Goal: Task Accomplishment & Management: Manage account settings

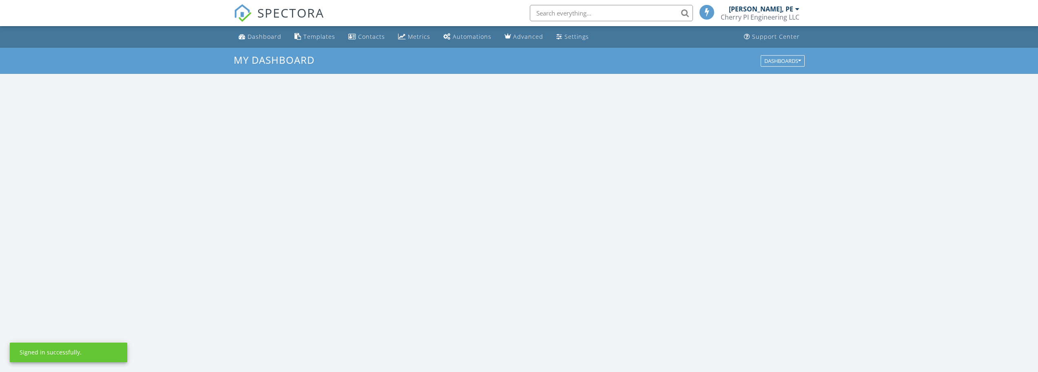
scroll to position [755, 1051]
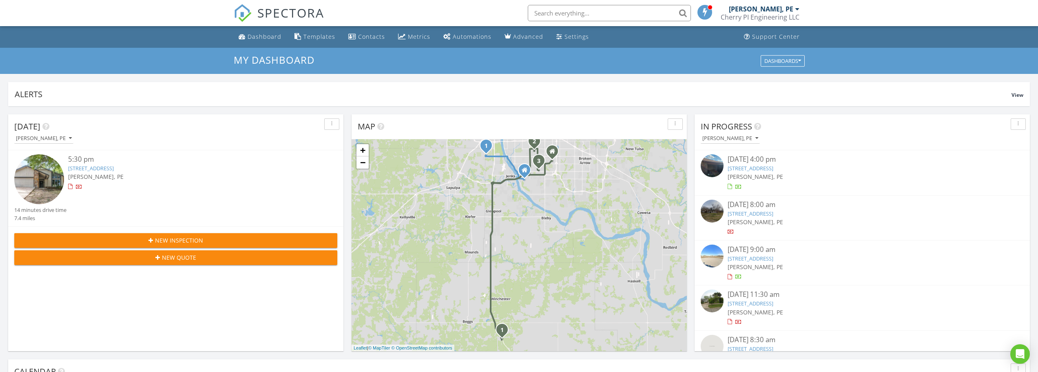
click at [795, 18] on div "Cherry PI Engineering LLC" at bounding box center [760, 17] width 79 height 8
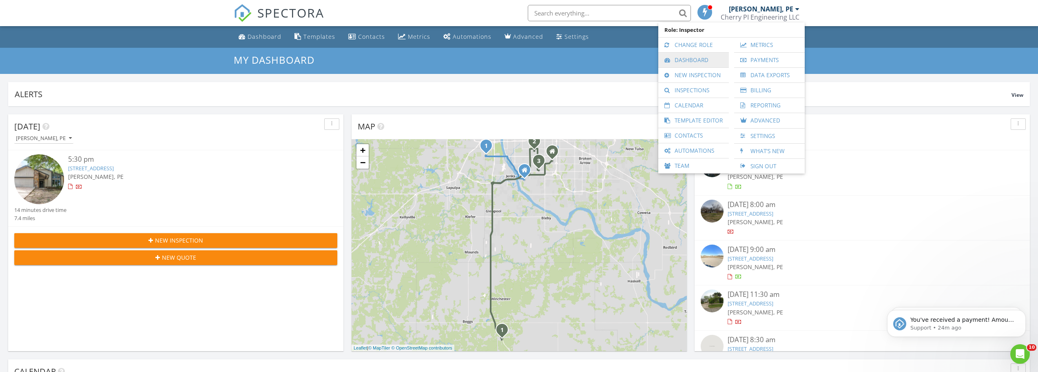
scroll to position [0, 0]
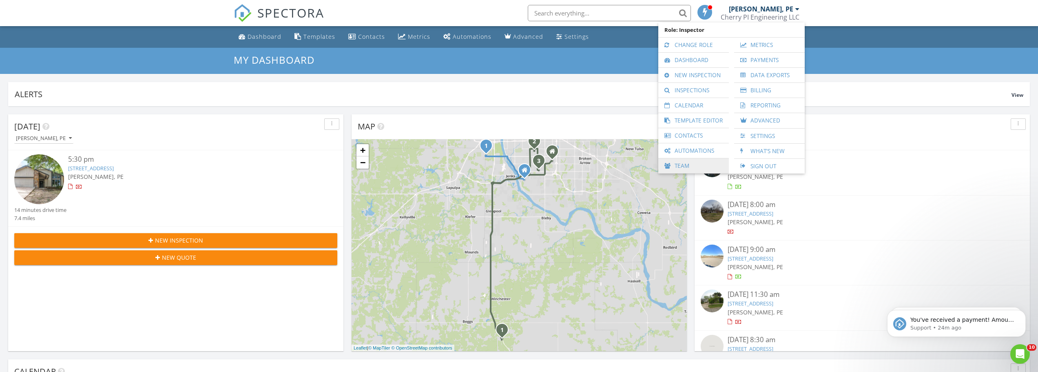
click at [681, 164] on link "Team" at bounding box center [693, 165] width 62 height 15
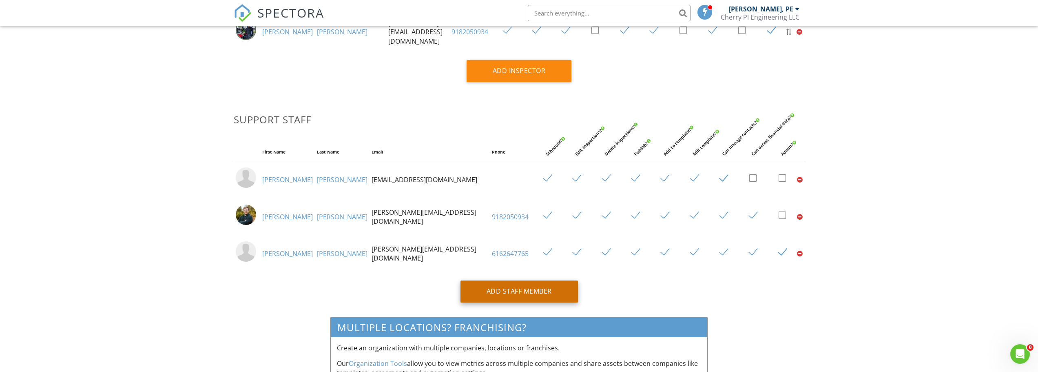
type input "[PERSON_NAME][EMAIL_ADDRESS][DOMAIN_NAME]"
click at [521, 283] on div "Add Staff Member" at bounding box center [518, 291] width 117 height 22
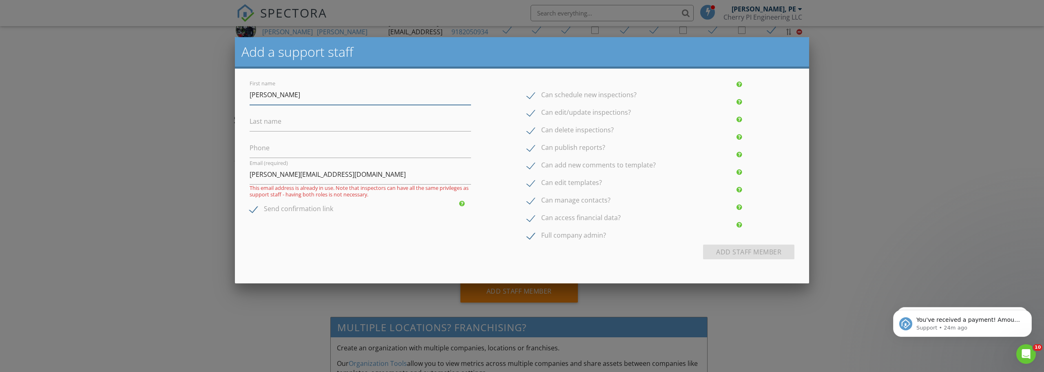
type input "[PERSON_NAME]"
type input "[PERSON_NAME] EIT"
click at [530, 149] on label "Can publish reports?" at bounding box center [566, 149] width 78 height 10
click at [530, 153] on label "Can publish reports?" at bounding box center [566, 149] width 78 height 10
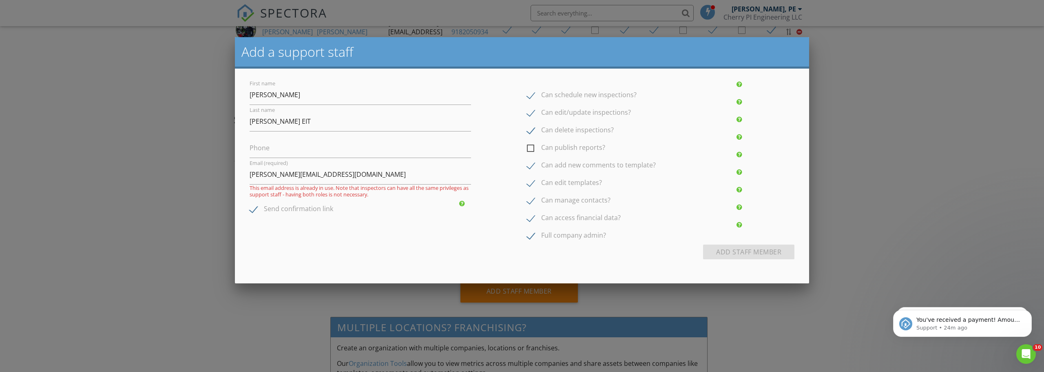
click at [530, 146] on input "Can publish reports?" at bounding box center [529, 143] width 5 height 5
checkbox input "true"
click at [528, 219] on label "Can access financial data?" at bounding box center [574, 219] width 94 height 10
checkbox input "false"
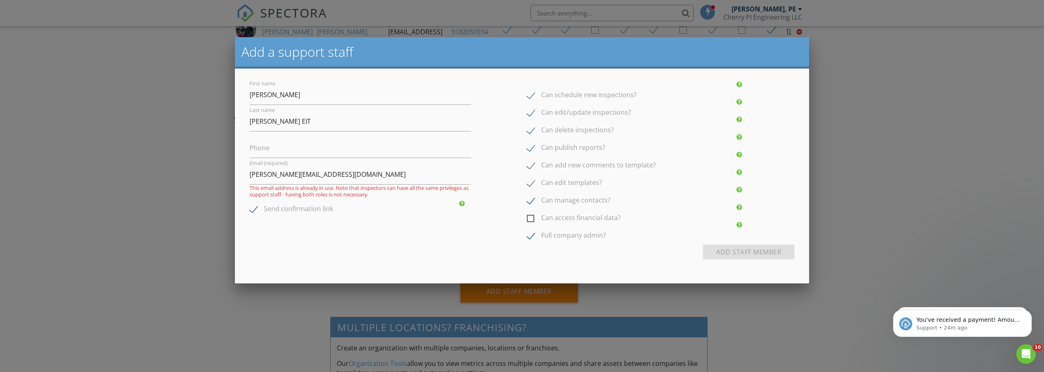
click at [530, 238] on label "Full company admin?" at bounding box center [566, 236] width 79 height 10
checkbox input "false"
drag, startPoint x: 325, startPoint y: 174, endPoint x: 72, endPoint y: 129, distance: 257.2
click at [72, 129] on body "SPECTORA [PERSON_NAME], [PERSON_NAME] PI Engineering LLC Role: Inspector Change…" at bounding box center [519, 101] width 1038 height 692
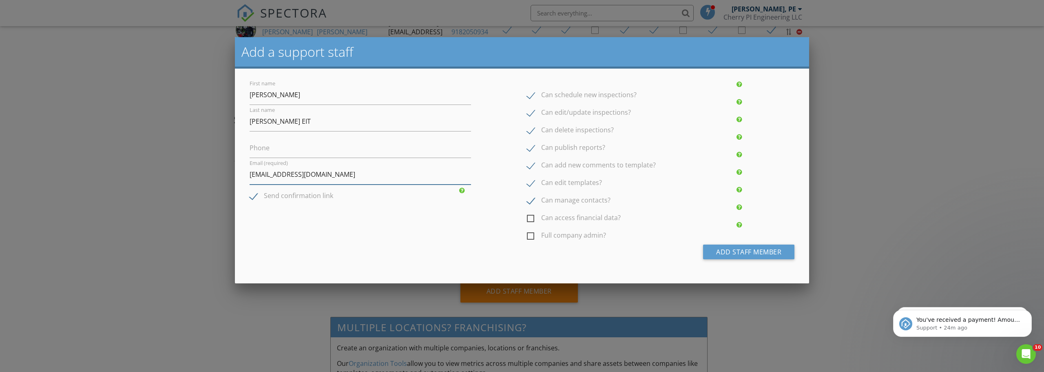
type input "[EMAIL_ADDRESS][DOMAIN_NAME]"
click at [248, 193] on div "First name [PERSON_NAME] Last name [PERSON_NAME] EIT Phone Email (required) [EM…" at bounding box center [360, 140] width 231 height 124
click at [252, 198] on label "Send confirmation link" at bounding box center [292, 197] width 84 height 10
checkbox input "false"
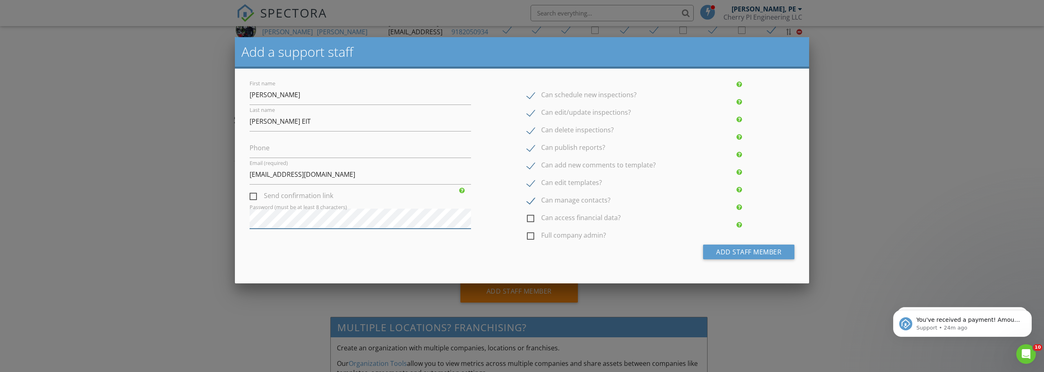
click at [94, 201] on body "SPECTORA [PERSON_NAME], [PERSON_NAME] PI Engineering LLC Role: Inspector Change…" at bounding box center [519, 101] width 1038 height 692
click at [727, 250] on button "Add Staff Member" at bounding box center [748, 251] width 91 height 15
